Goal: Check status: Check status

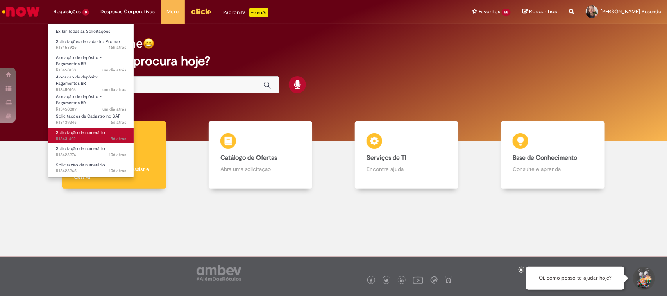
click at [84, 137] on span "8d atrás 8 dias atrás R13431402" at bounding box center [91, 139] width 70 height 6
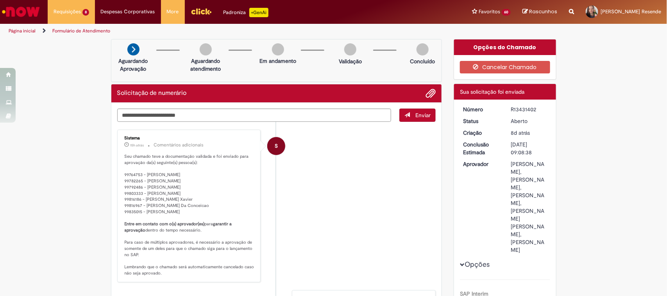
drag, startPoint x: 534, startPoint y: 109, endPoint x: 504, endPoint y: 108, distance: 29.7
click at [505, 108] on dd "R13431402" at bounding box center [529, 109] width 48 height 8
copy div "R13431402"
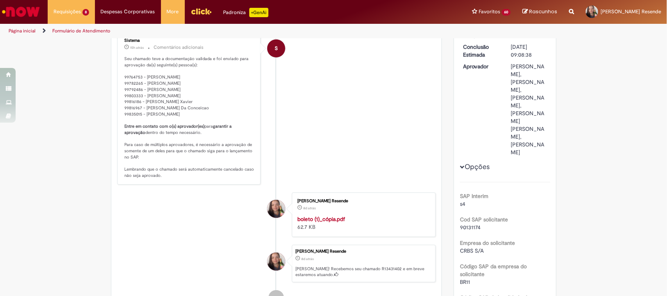
scroll to position [49, 0]
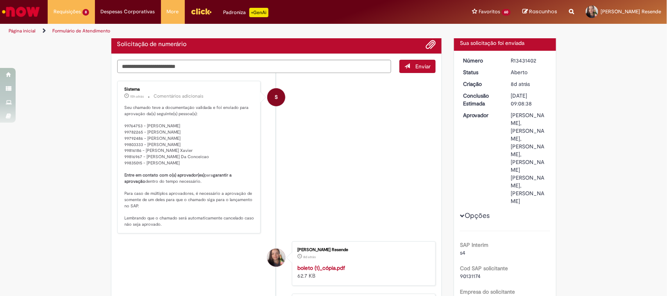
click at [523, 63] on div "R13431402" at bounding box center [529, 61] width 36 height 8
drag, startPoint x: 542, startPoint y: 61, endPoint x: 506, endPoint y: 63, distance: 36.0
click at [506, 63] on dd "R13431402" at bounding box center [529, 61] width 48 height 8
copy div "R13431402"
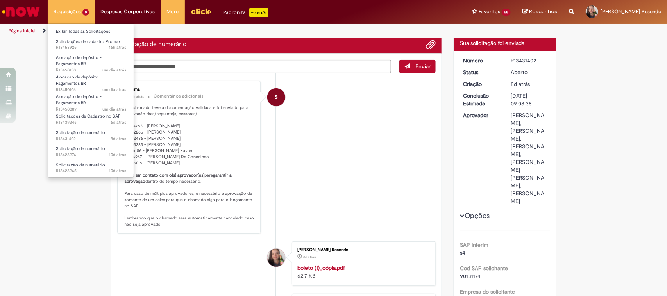
click at [79, 1] on li "Requisições 8 Exibir Todas as Solicitações Solicitações de cadastro Promax 16h …" at bounding box center [71, 11] width 47 height 23
click at [81, 169] on span "10d atrás 10 dias atrás R13426965" at bounding box center [91, 171] width 70 height 6
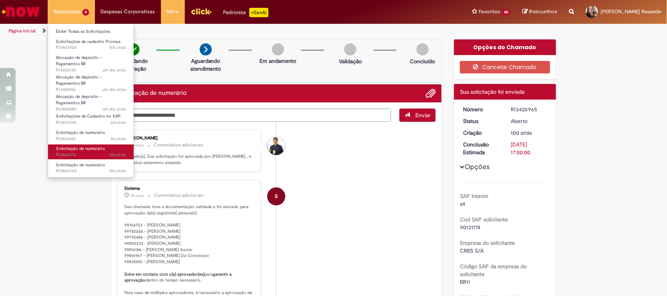
click at [85, 151] on span "Solicitação de numerário" at bounding box center [80, 149] width 49 height 6
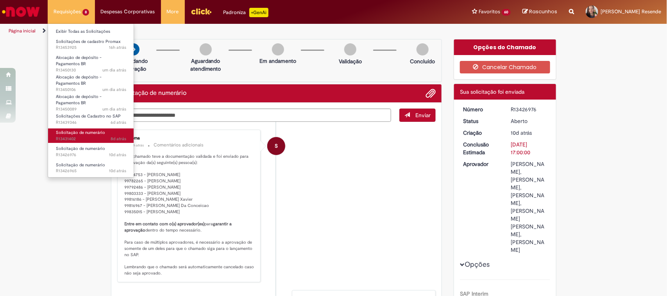
click at [78, 135] on link "Solicitação de numerário 8d atrás 8 dias atrás R13431402" at bounding box center [91, 135] width 86 height 14
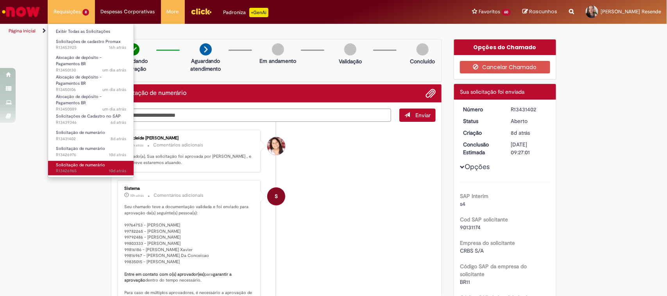
click at [82, 167] on span "Solicitação de numerário" at bounding box center [80, 165] width 49 height 6
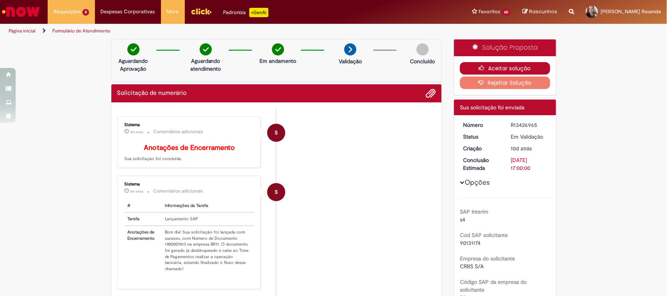
click at [483, 68] on icon "button" at bounding box center [483, 67] width 9 height 5
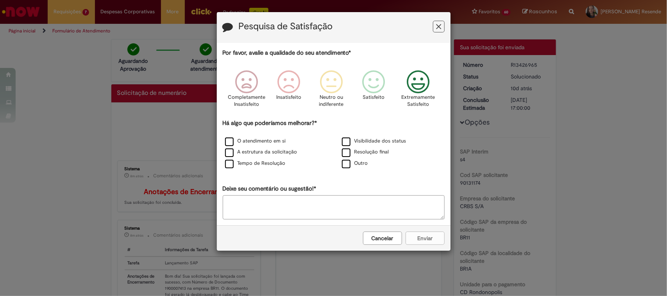
click at [413, 88] on icon "Feedback" at bounding box center [417, 81] width 29 height 23
click at [229, 139] on label "O atendimento em si" at bounding box center [255, 140] width 61 height 7
click at [415, 237] on button "Enviar" at bounding box center [424, 238] width 39 height 13
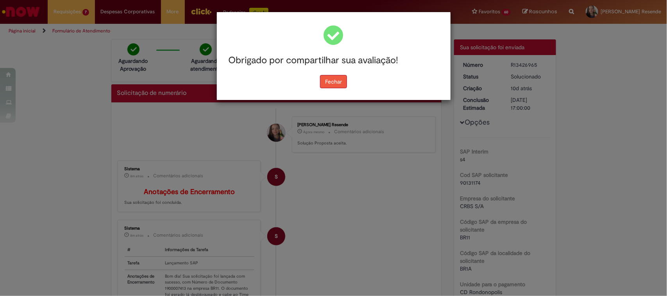
click at [333, 78] on button "Fechar" at bounding box center [333, 81] width 27 height 13
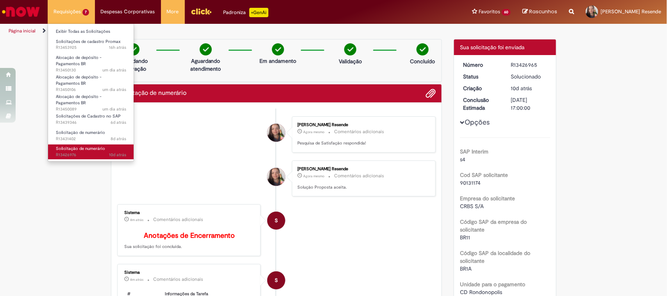
click at [77, 146] on span "Solicitação de numerário" at bounding box center [80, 149] width 49 height 6
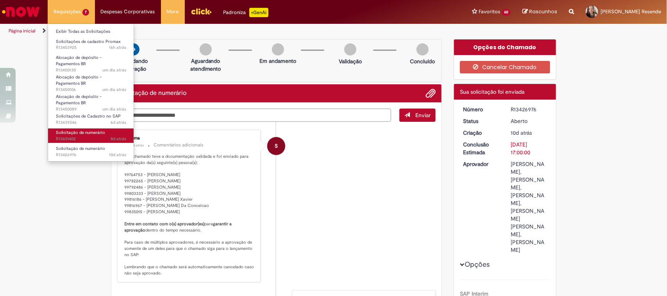
click at [77, 137] on span "8d atrás 8 dias atrás R13431402" at bounding box center [91, 139] width 70 height 6
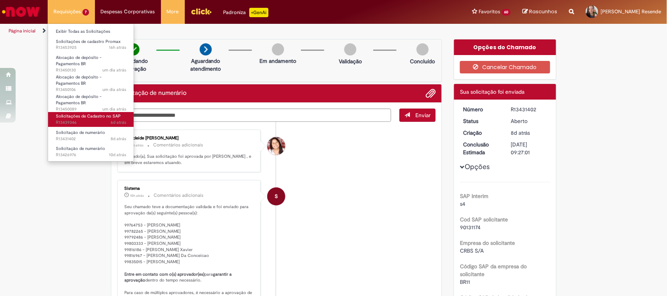
click at [86, 119] on span "Solicitações de Cadastro no SAP" at bounding box center [88, 116] width 65 height 6
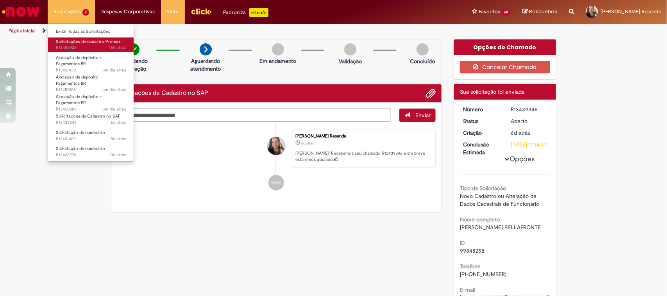
click at [83, 44] on span "Solicitações de cadastro Promax" at bounding box center [88, 42] width 65 height 6
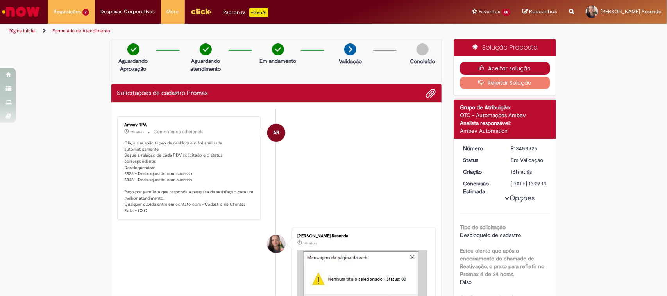
click at [487, 67] on button "Aceitar solução" at bounding box center [505, 68] width 90 height 12
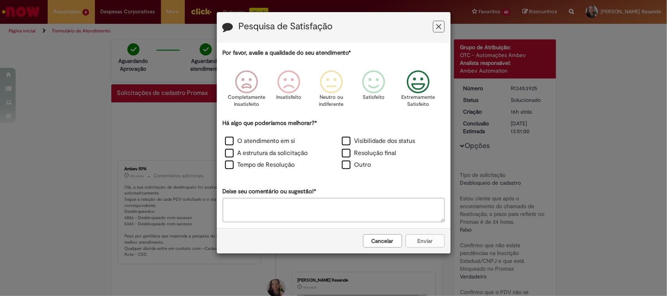
click at [419, 80] on icon "Feedback" at bounding box center [417, 81] width 29 height 23
click at [226, 141] on label "O atendimento em si" at bounding box center [260, 141] width 70 height 9
click at [417, 239] on button "Enviar" at bounding box center [424, 240] width 39 height 13
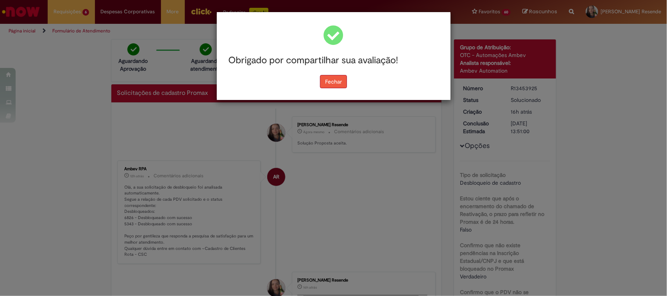
click at [334, 84] on button "Fechar" at bounding box center [333, 81] width 27 height 13
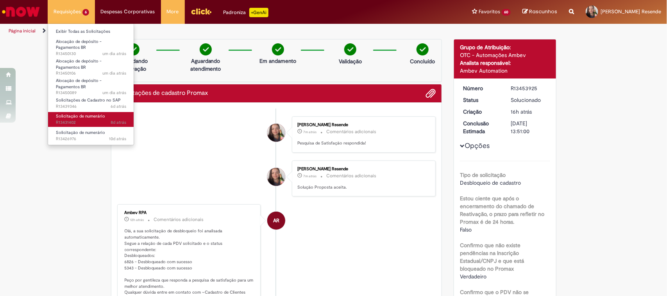
click at [77, 120] on span "8d atrás 8 dias atrás R13431402" at bounding box center [91, 122] width 70 height 6
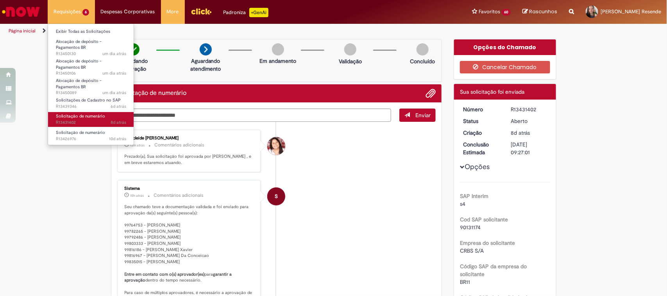
click at [77, 116] on span "Solicitação de numerário" at bounding box center [80, 116] width 49 height 6
click at [96, 116] on span "Solicitação de numerário" at bounding box center [80, 116] width 49 height 6
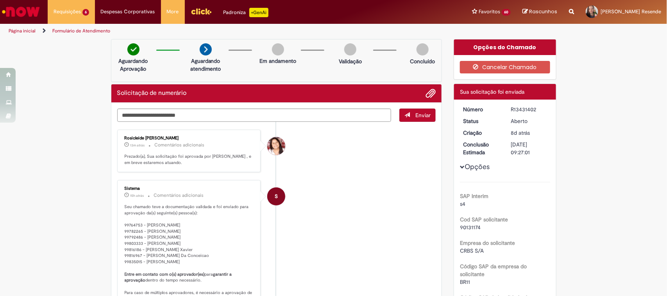
drag, startPoint x: 508, startPoint y: 110, endPoint x: 534, endPoint y: 110, distance: 26.6
click at [534, 110] on div "R13431402" at bounding box center [529, 109] width 36 height 8
copy div "R13431402"
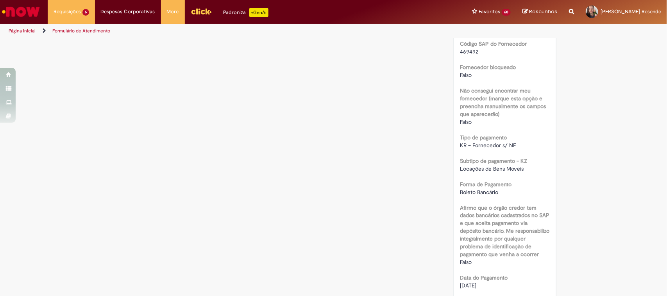
scroll to position [537, 0]
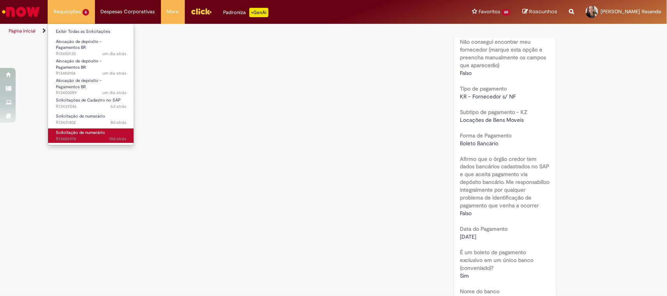
click at [78, 130] on span "Solicitação de numerário" at bounding box center [80, 133] width 49 height 6
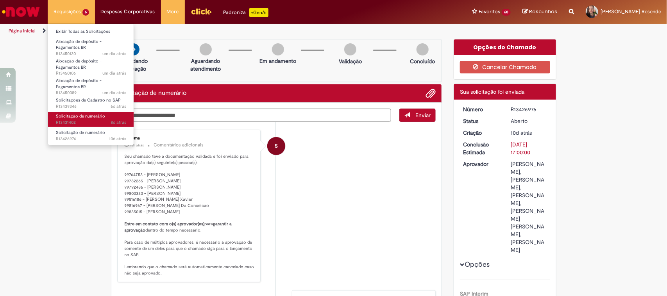
click at [74, 115] on span "Solicitação de numerário" at bounding box center [80, 116] width 49 height 6
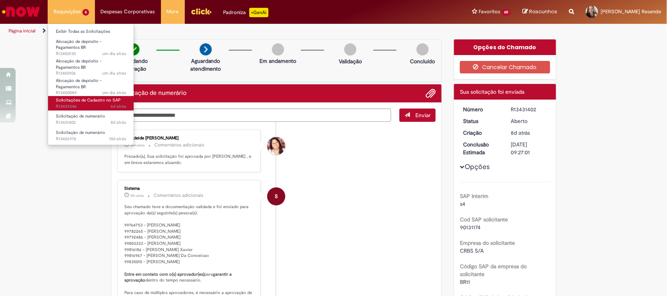
click at [75, 106] on span "6d atrás 6 dias atrás R13439346" at bounding box center [91, 106] width 70 height 6
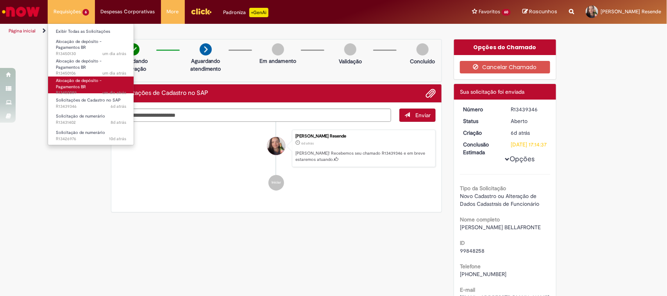
click at [72, 88] on link "Alocação de depósito - Pagamentos BR um dia atrás um dia atrás R13450089" at bounding box center [91, 85] width 86 height 17
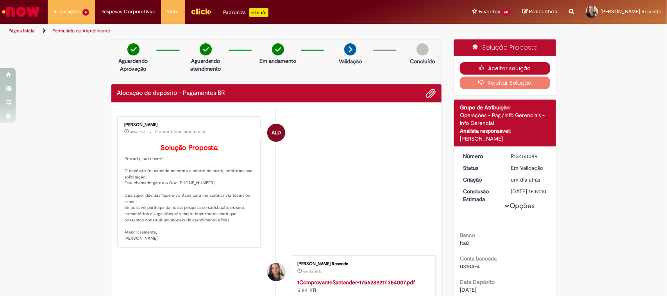
click at [487, 66] on button "Aceitar solução" at bounding box center [505, 68] width 90 height 12
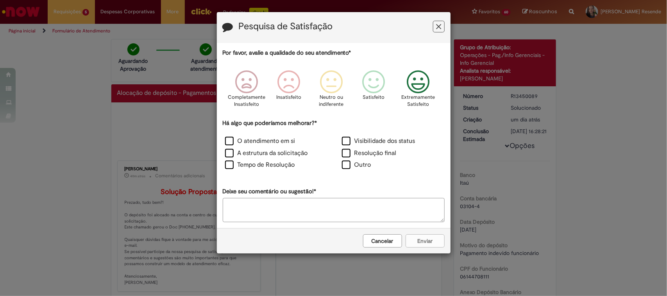
click at [427, 85] on icon "Feedback" at bounding box center [417, 81] width 29 height 23
click at [233, 142] on label "O atendimento em si" at bounding box center [260, 141] width 70 height 9
click at [428, 239] on button "Enviar" at bounding box center [424, 240] width 39 height 13
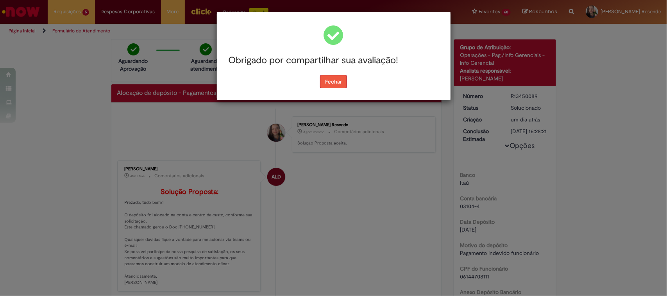
click at [339, 85] on button "Fechar" at bounding box center [333, 81] width 27 height 13
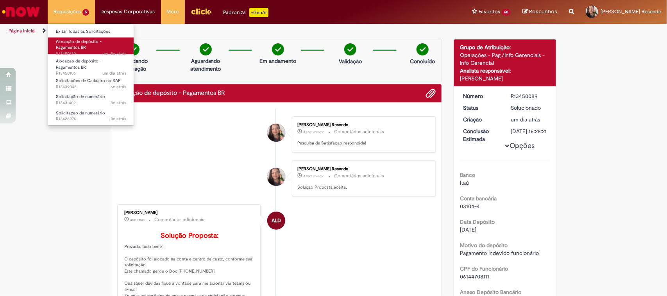
click at [67, 41] on span "Alocação de depósito - Pagamentos BR" at bounding box center [79, 45] width 46 height 12
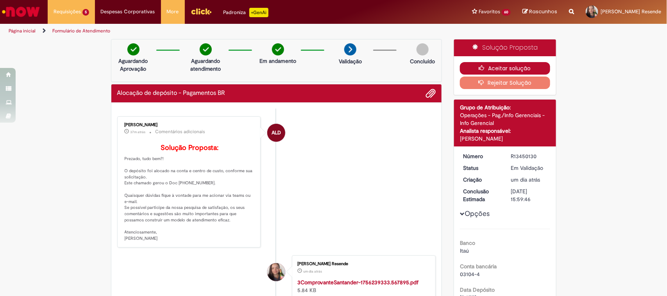
click at [479, 66] on icon "button" at bounding box center [483, 67] width 9 height 5
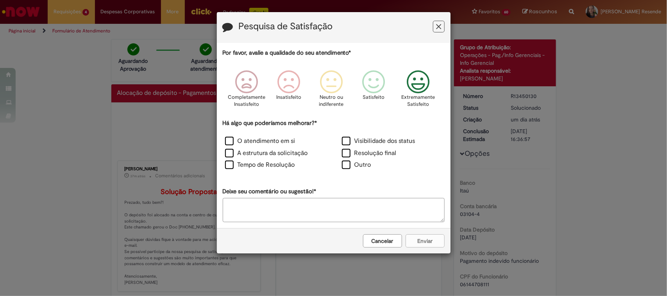
click at [420, 92] on icon "Feedback" at bounding box center [417, 81] width 29 height 23
click at [230, 140] on label "O atendimento em si" at bounding box center [260, 141] width 70 height 9
click at [426, 243] on button "Enviar" at bounding box center [424, 240] width 39 height 13
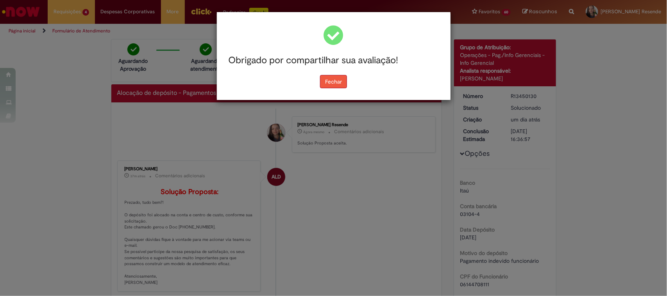
click at [342, 85] on div "Obrigado por compartilhar sua avaliação! Fechar" at bounding box center [333, 148] width 667 height 296
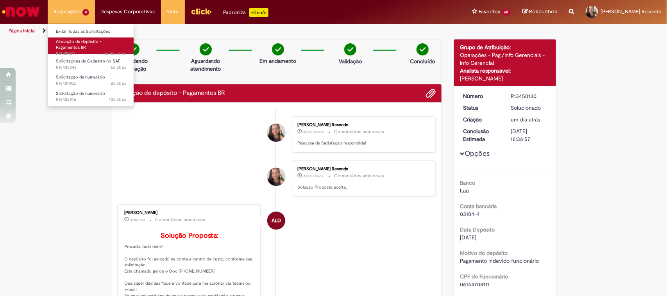
click at [77, 43] on span "Alocação de depósito - Pagamentos BR" at bounding box center [79, 45] width 46 height 12
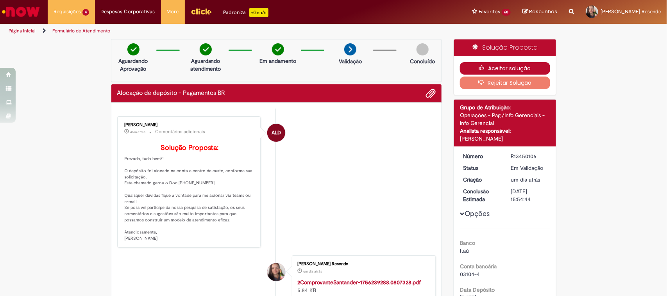
click at [479, 66] on icon "button" at bounding box center [483, 67] width 9 height 5
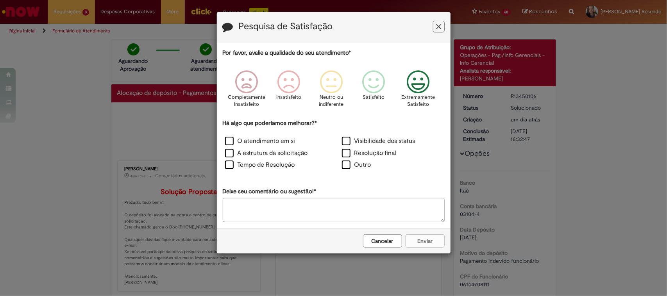
click at [415, 85] on icon "Feedback" at bounding box center [417, 81] width 29 height 23
click at [231, 141] on label "O atendimento em si" at bounding box center [260, 141] width 70 height 9
click at [426, 246] on button "Enviar" at bounding box center [424, 240] width 39 height 13
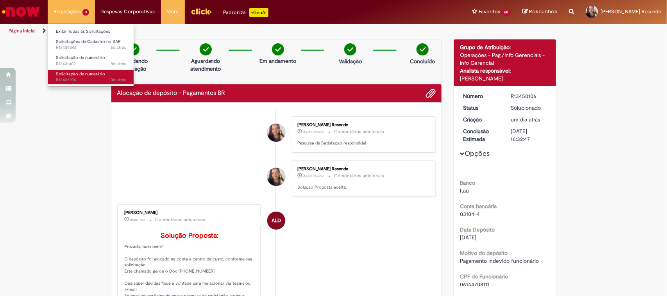
click at [67, 76] on span "Solicitação de numerário" at bounding box center [80, 74] width 49 height 6
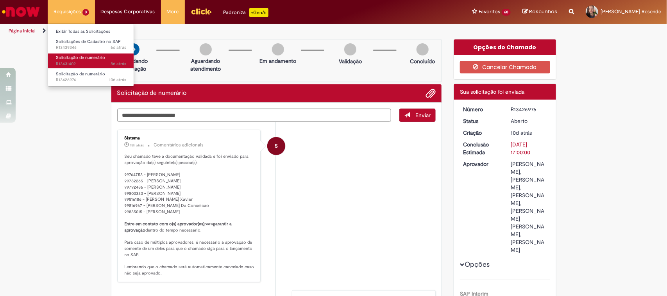
click at [59, 59] on span "Solicitação de numerário" at bounding box center [80, 58] width 49 height 6
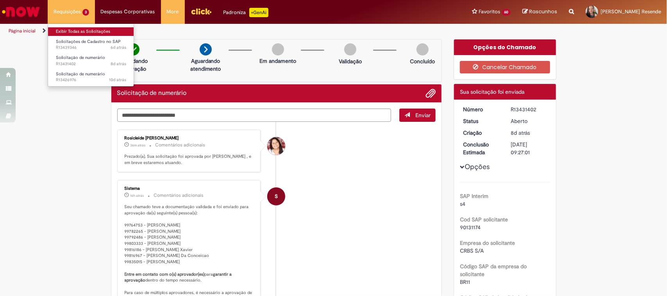
click at [82, 29] on link "Exibir Todas as Solicitações" at bounding box center [91, 31] width 86 height 9
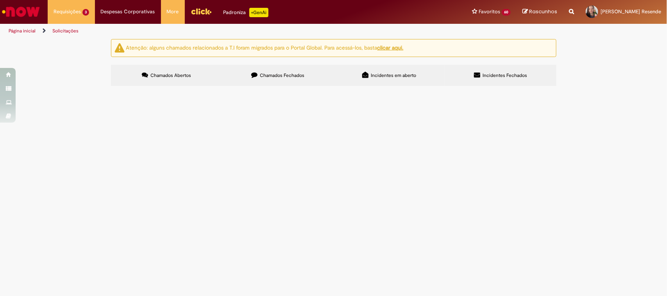
click at [272, 71] on label "Chamados Fechados" at bounding box center [277, 75] width 111 height 21
click at [0, 0] on span "Os PDVs com taxa de 3,5 segue o Ok do José Carlos" at bounding box center [0, 0] width 0 height 0
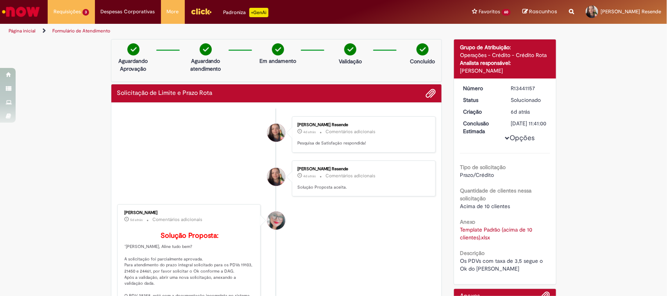
drag, startPoint x: 535, startPoint y: 86, endPoint x: 506, endPoint y: 92, distance: 29.1
click at [511, 92] on div "R13441157" at bounding box center [529, 88] width 36 height 8
copy div "R13441157"
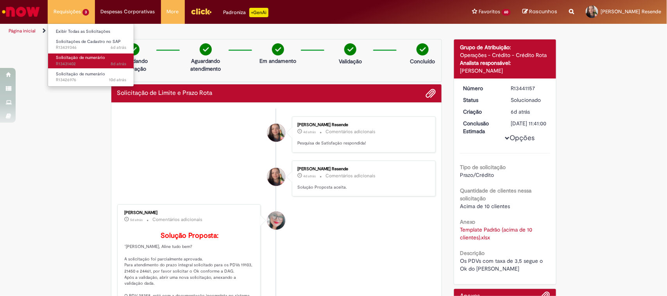
click at [90, 57] on span "Solicitação de numerário" at bounding box center [80, 58] width 49 height 6
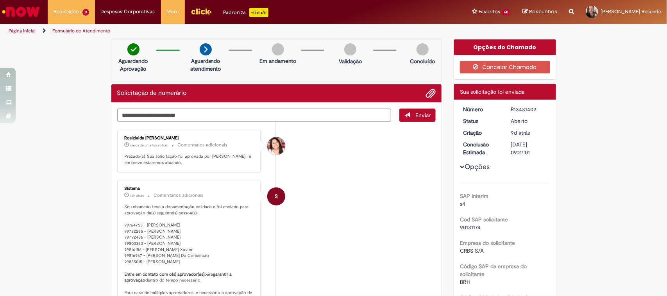
click at [198, 114] on textarea "Digite sua mensagem aqui..." at bounding box center [254, 116] width 274 height 14
click at [27, 12] on img "Ir para a Homepage" at bounding box center [21, 12] width 40 height 16
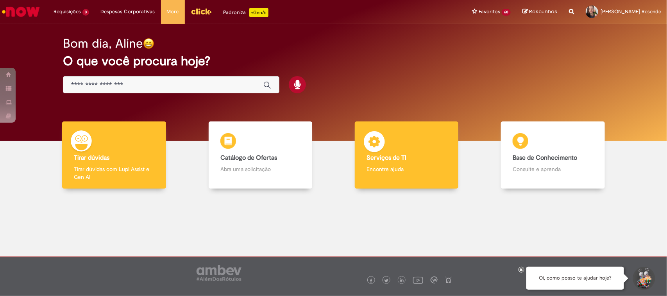
click at [410, 155] on h4 "Serviços de TI" at bounding box center [406, 158] width 80 height 7
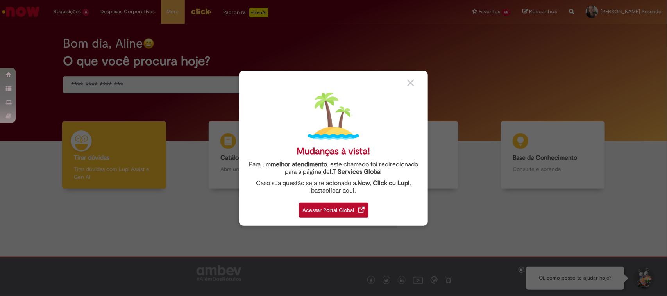
click at [318, 209] on div "Acessar Portal Global" at bounding box center [334, 210] width 70 height 15
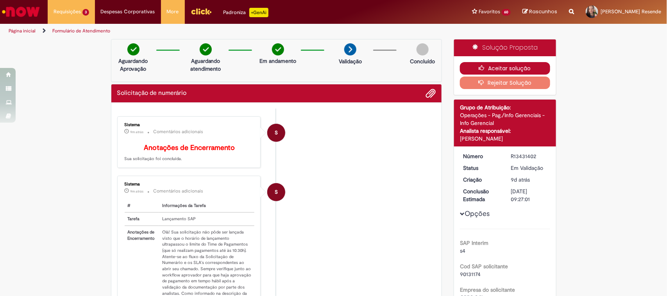
click at [504, 66] on button "Aceitar solução" at bounding box center [505, 68] width 90 height 12
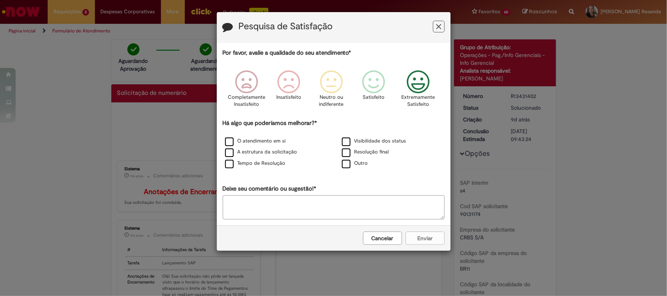
click at [419, 70] on div "Extremamente Satisfeito" at bounding box center [418, 90] width 45 height 53
click at [232, 139] on label "O atendimento em si" at bounding box center [255, 140] width 61 height 7
click at [413, 239] on button "Enviar" at bounding box center [424, 238] width 39 height 13
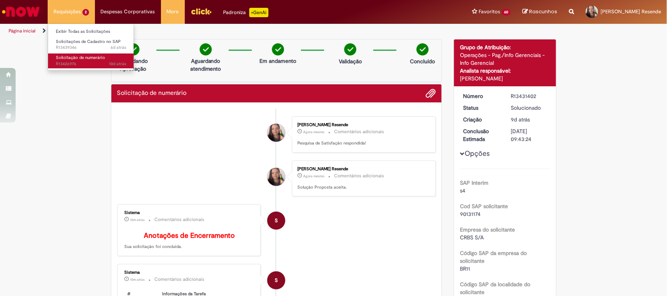
click at [75, 57] on span "Solicitação de numerário" at bounding box center [80, 58] width 49 height 6
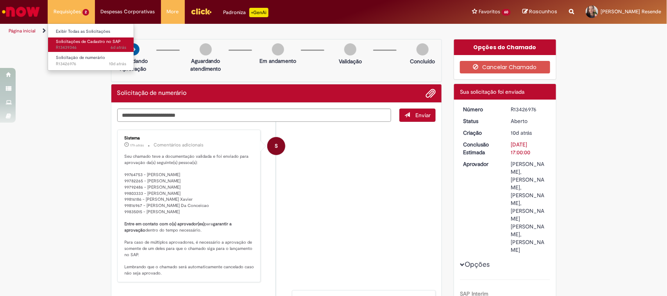
click at [86, 45] on span "6d atrás 6 dias atrás R13439346" at bounding box center [91, 48] width 70 height 6
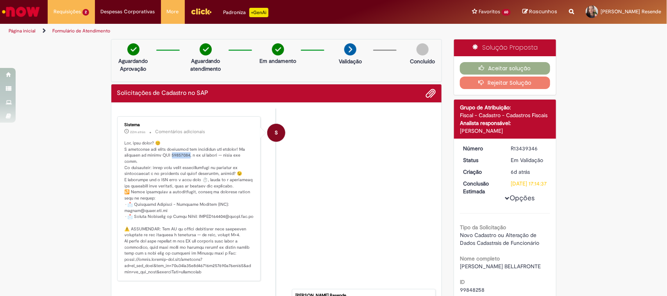
drag, startPoint x: 168, startPoint y: 155, endPoint x: 184, endPoint y: 154, distance: 16.4
click at [184, 154] on p "Histórico de tíquete" at bounding box center [190, 207] width 130 height 135
copy p "0134227,"
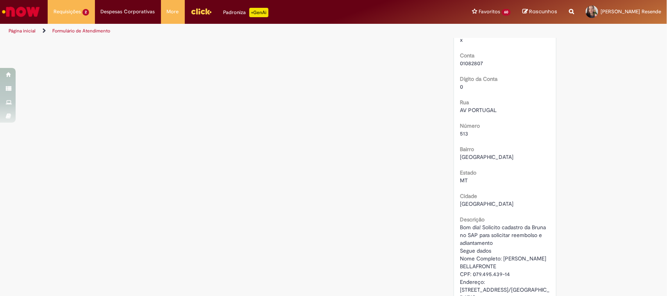
scroll to position [488, 0]
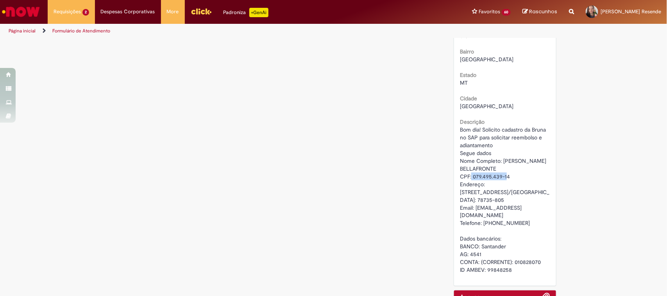
drag, startPoint x: 510, startPoint y: 184, endPoint x: 469, endPoint y: 186, distance: 41.1
click at [469, 186] on div "Bom dia! Solicito cadastro da Bruna no SAP para solicitar reembolso e adiantame…" at bounding box center [505, 200] width 90 height 148
copy span "079.495.439-14"
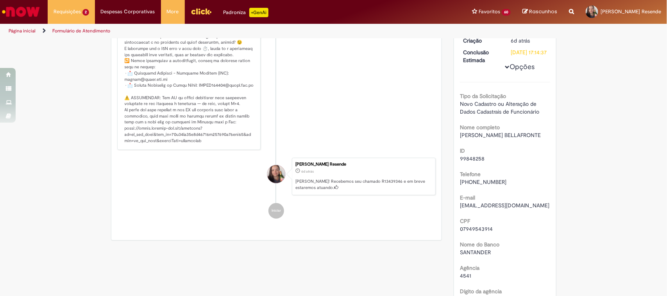
scroll to position [0, 0]
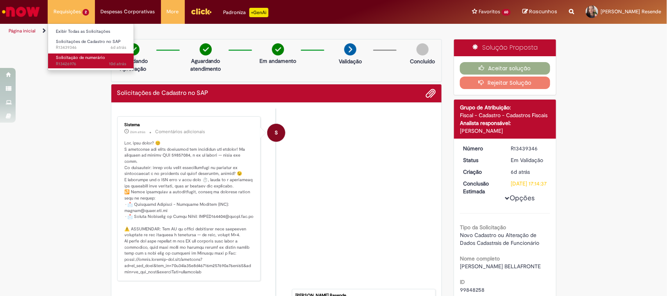
click at [78, 55] on span "Solicitação de numerário" at bounding box center [80, 58] width 49 height 6
